Goal: Find specific page/section

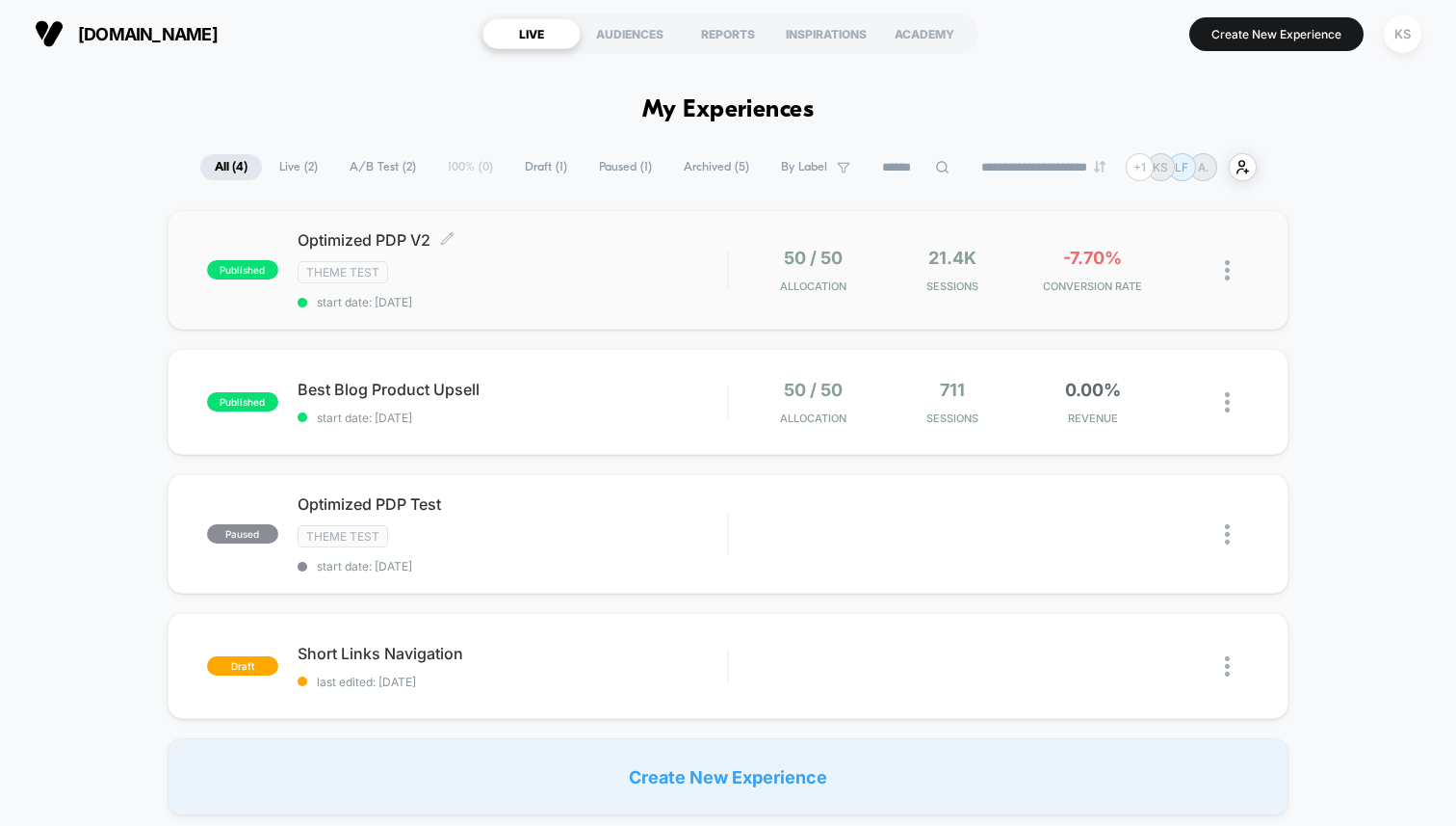
click at [487, 268] on div "Theme Test" at bounding box center [512, 272] width 429 height 22
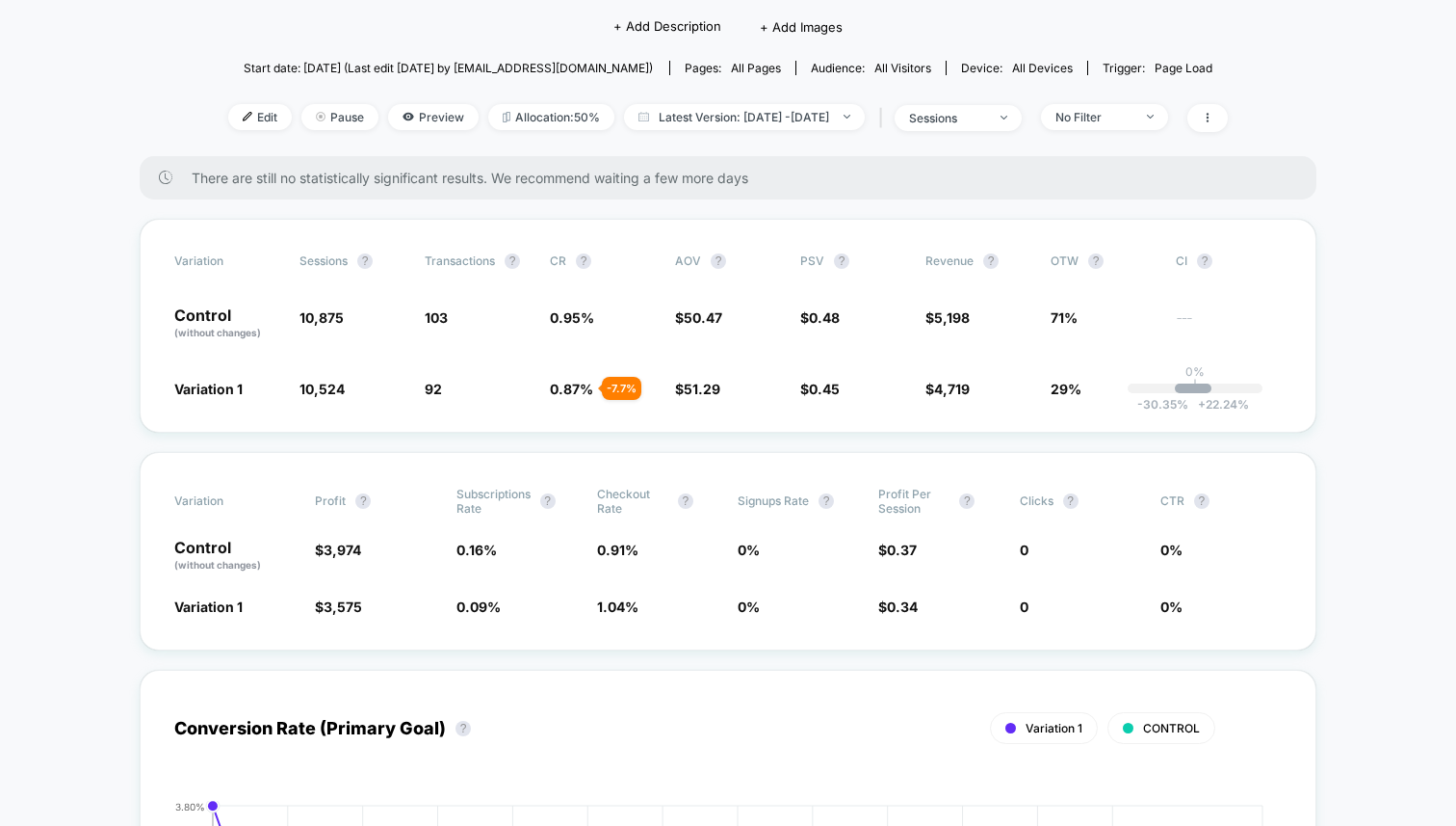
scroll to position [27, 0]
